Goal: Task Accomplishment & Management: Manage account settings

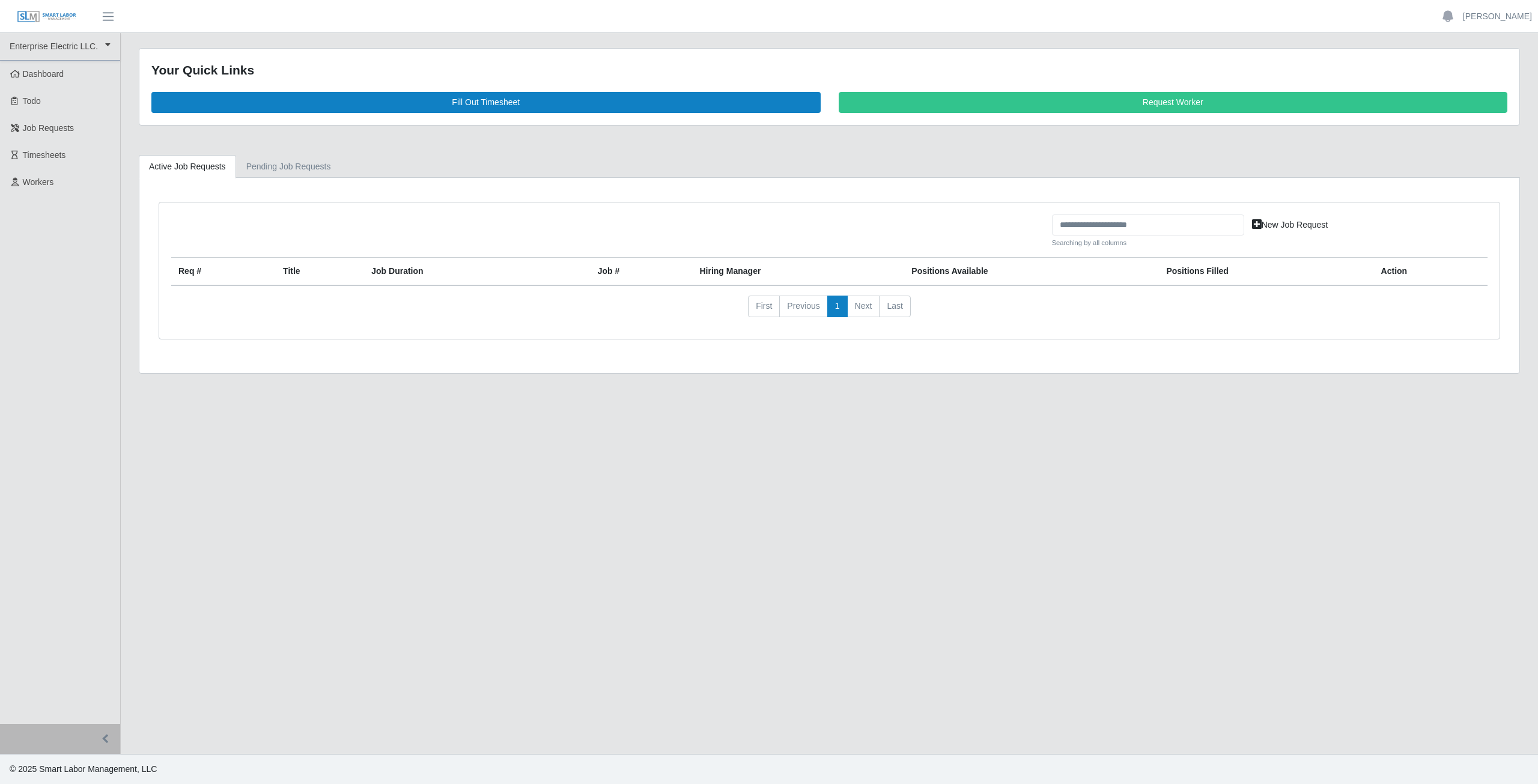
click at [38, 160] on span "Timesheets" at bounding box center [44, 155] width 43 height 9
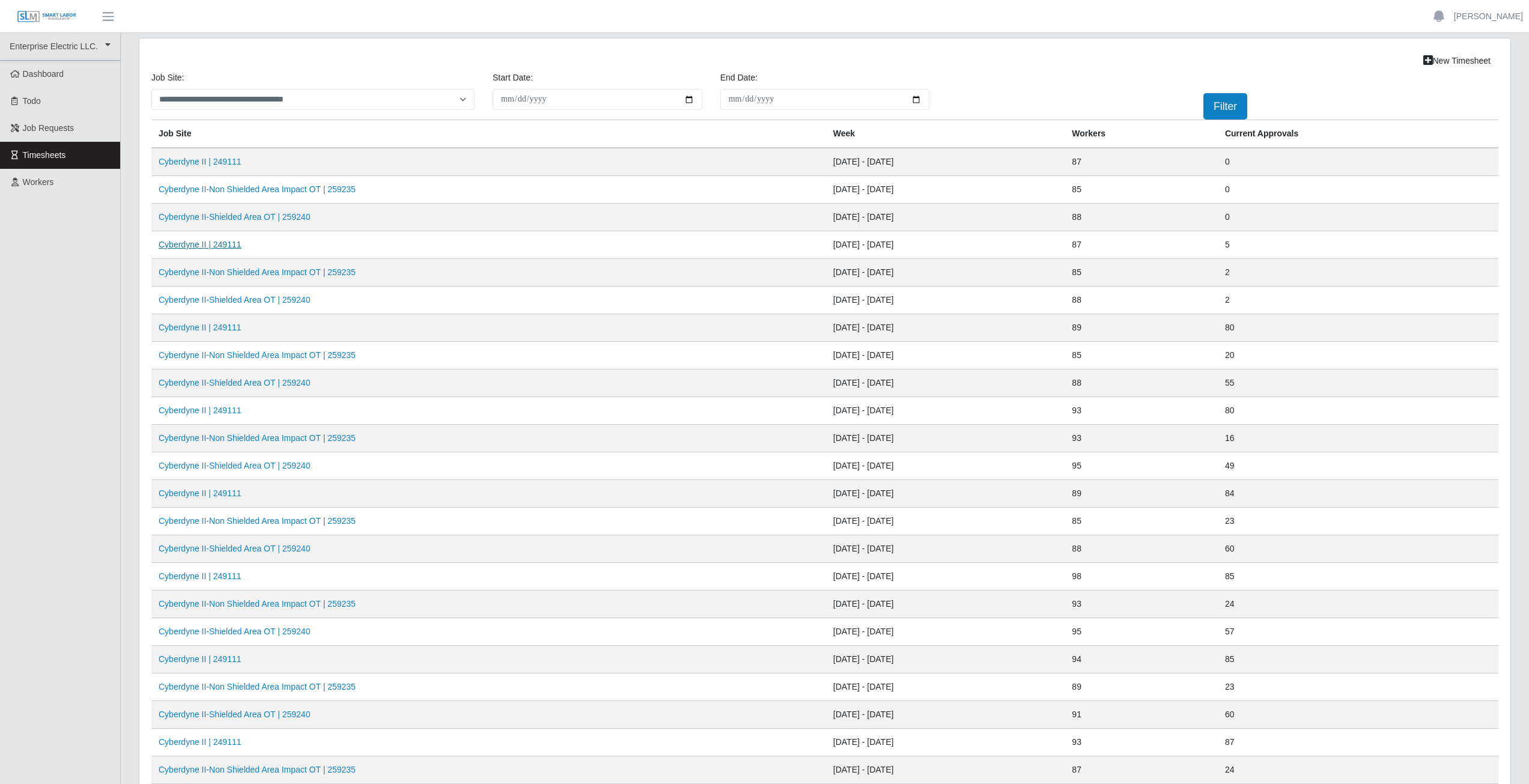
click at [208, 245] on link "Cyberdyne II | 249111" at bounding box center [200, 244] width 83 height 9
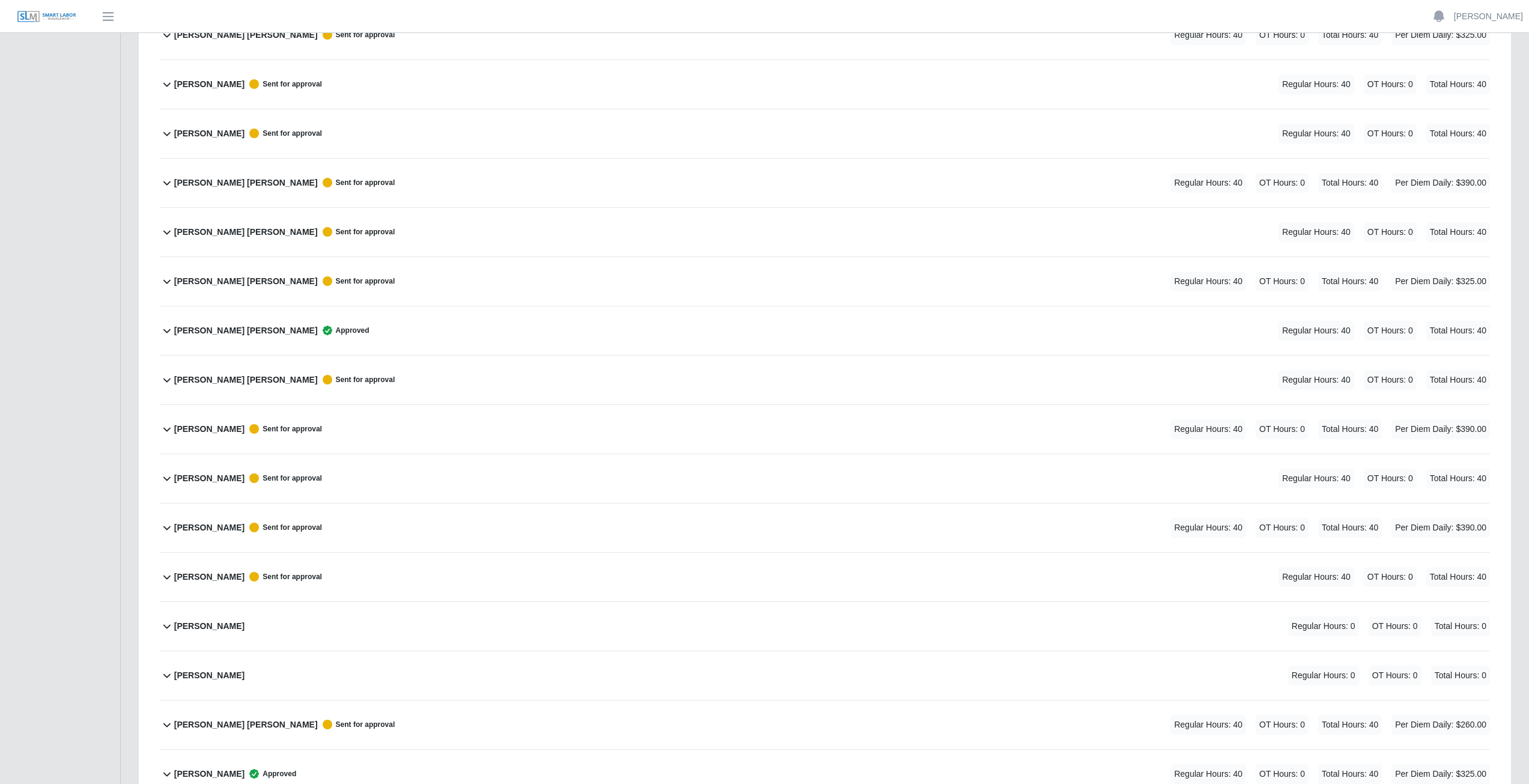
scroll to position [3064, 0]
